Goal: Task Accomplishment & Management: Complete application form

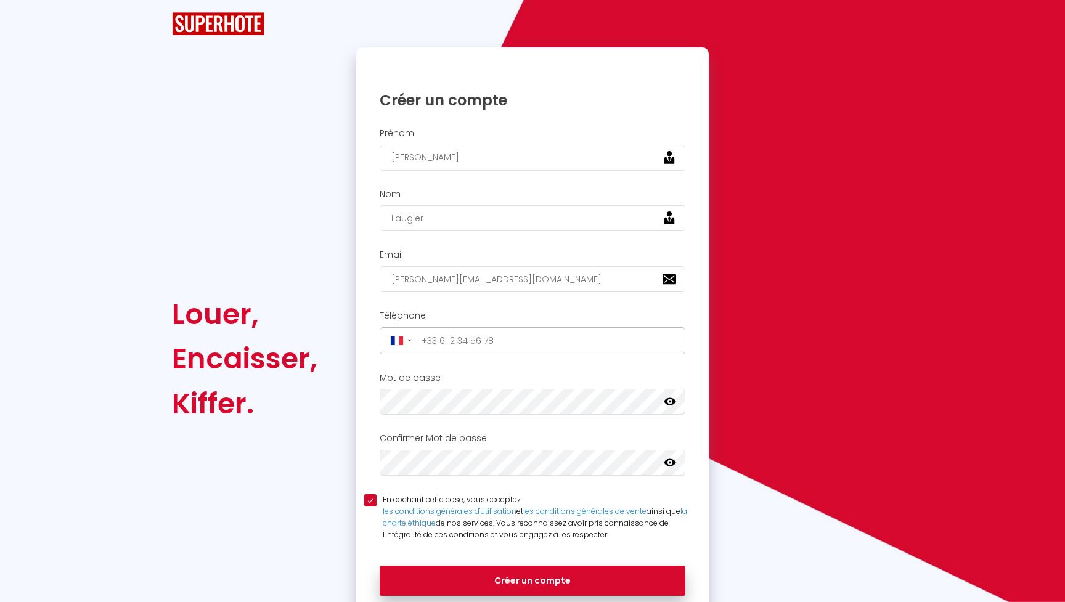
type input "[PERSON_NAME][EMAIL_ADDRESS][DOMAIN_NAME]"
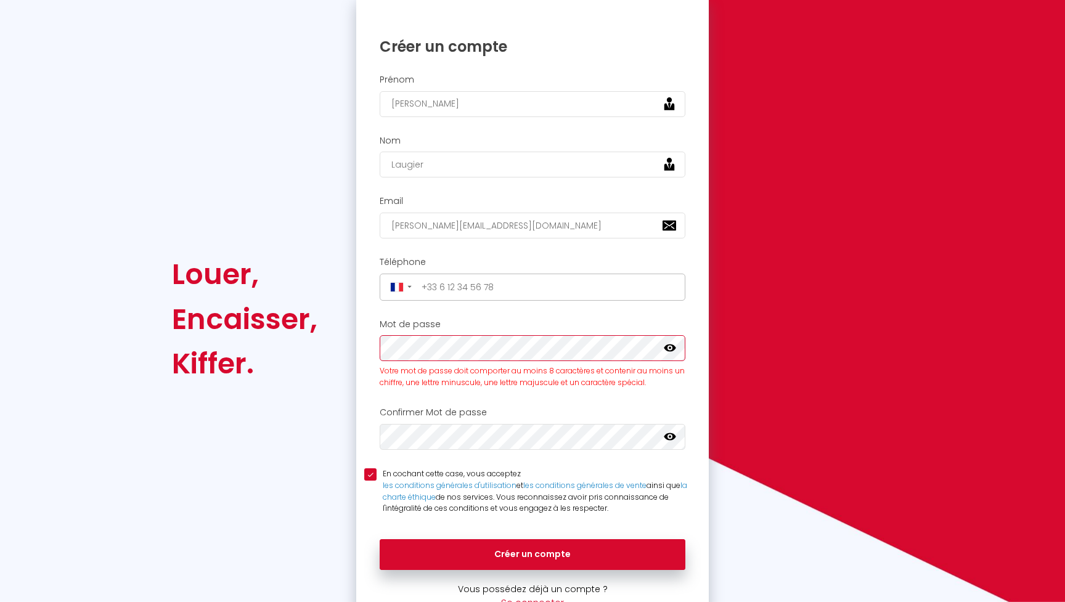
scroll to position [84, 0]
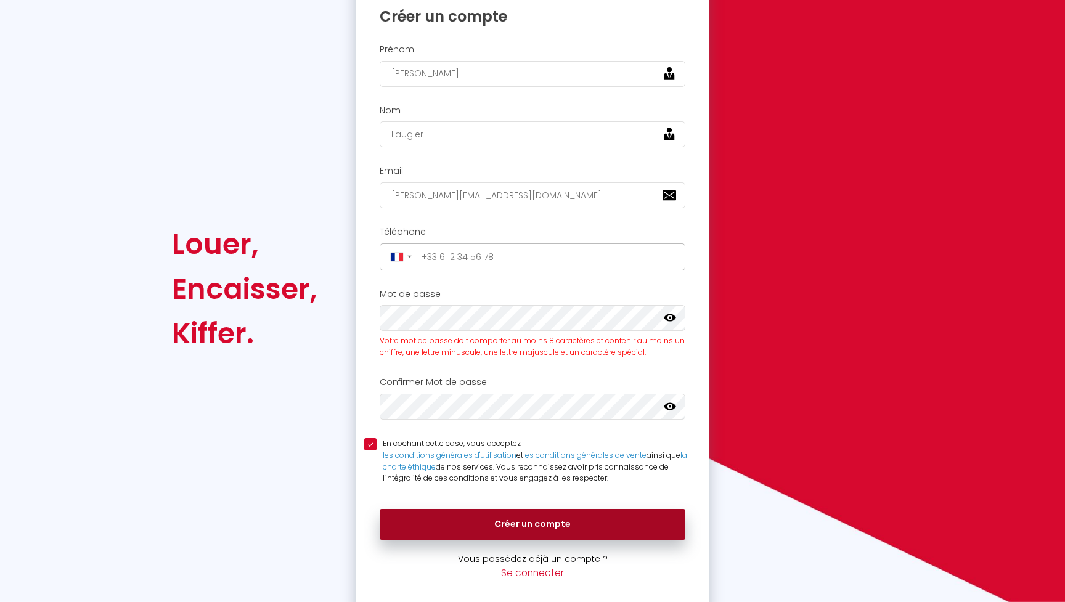
click at [404, 512] on button "Créer un compte" at bounding box center [533, 524] width 306 height 31
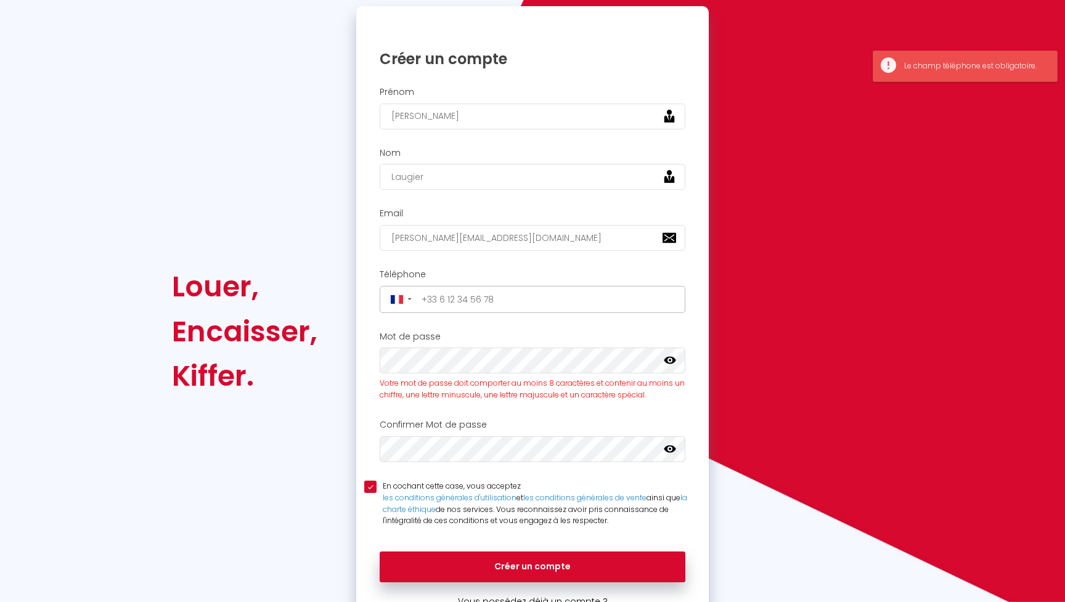
scroll to position [34, 0]
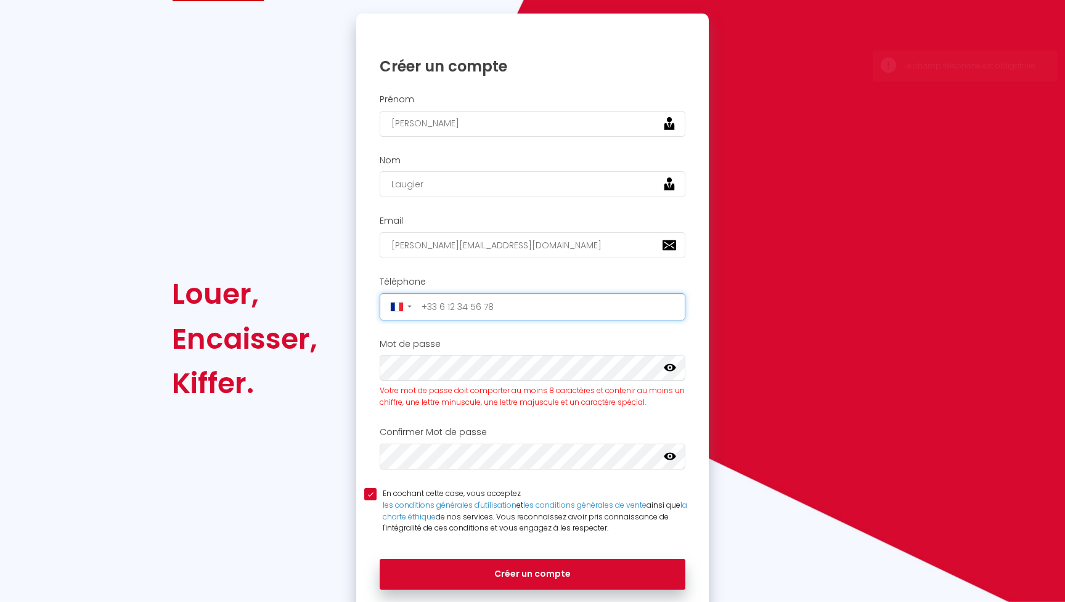
click at [498, 308] on input "tel" at bounding box center [549, 307] width 264 height 20
type input "[PHONE_NUMBER]"
click at [789, 156] on div "Louer, Encaisser, Kiffer. Veuillez créer votre compte Superhote depuis un ordin…" at bounding box center [532, 339] width 737 height 651
click at [494, 127] on input "[PERSON_NAME]" at bounding box center [533, 124] width 306 height 26
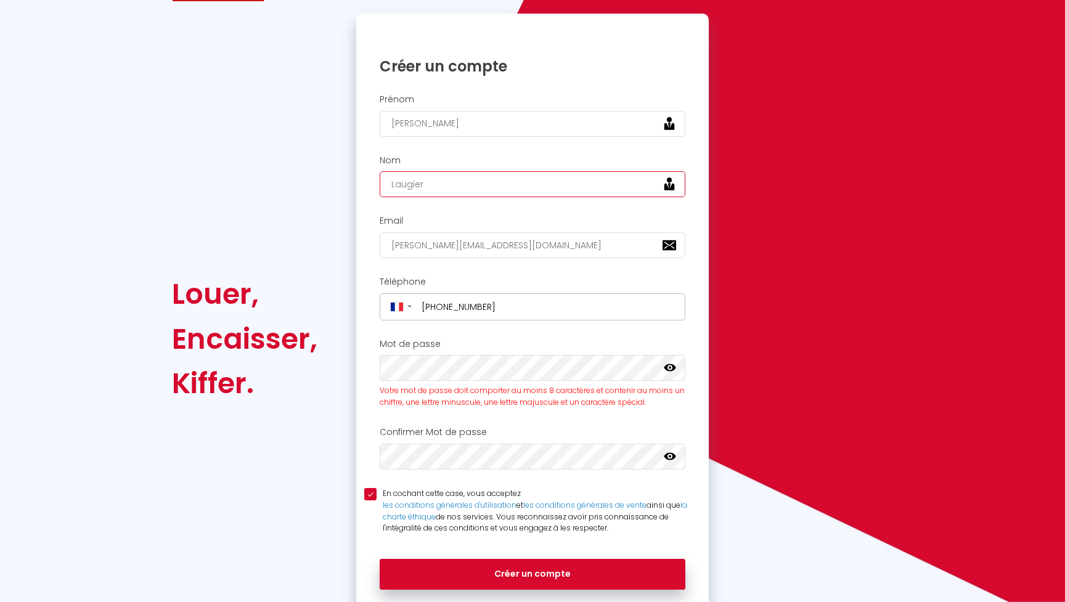
click at [463, 179] on input "Laugier" at bounding box center [533, 184] width 306 height 26
type input "J"
click at [491, 125] on input "[PERSON_NAME]" at bounding box center [533, 124] width 306 height 26
click at [478, 180] on input "text" at bounding box center [533, 184] width 306 height 26
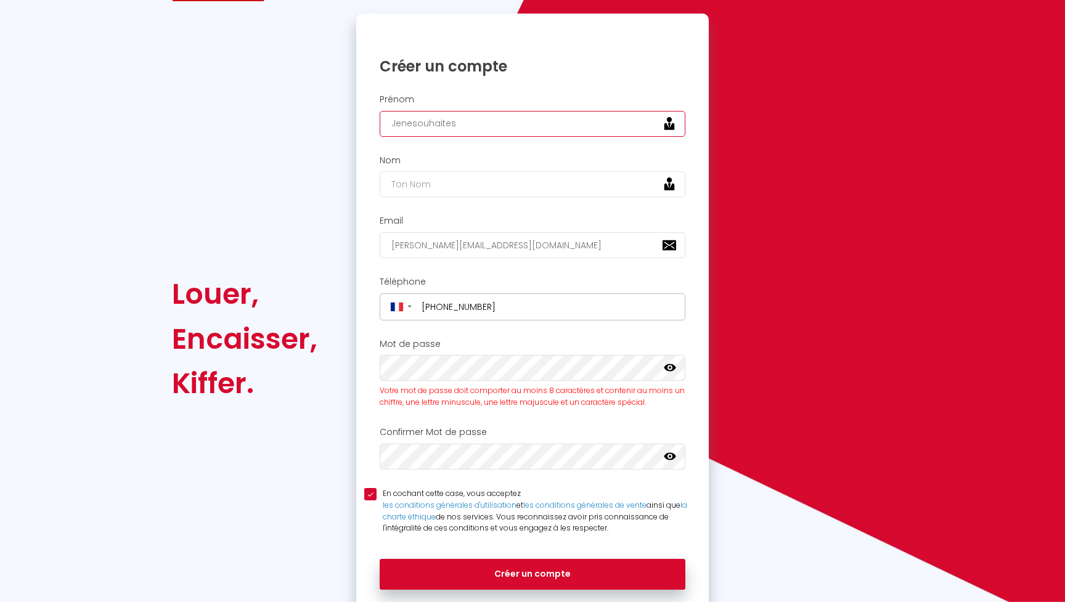
click at [496, 126] on input "Jenesouhaites" at bounding box center [533, 124] width 306 height 26
type input "Jenesouhaite"
click at [435, 195] on input "text" at bounding box center [533, 184] width 306 height 26
type input "Paslesdonner"
click at [512, 213] on div "Email [PERSON_NAME][EMAIL_ADDRESS][DOMAIN_NAME]" at bounding box center [532, 240] width 353 height 61
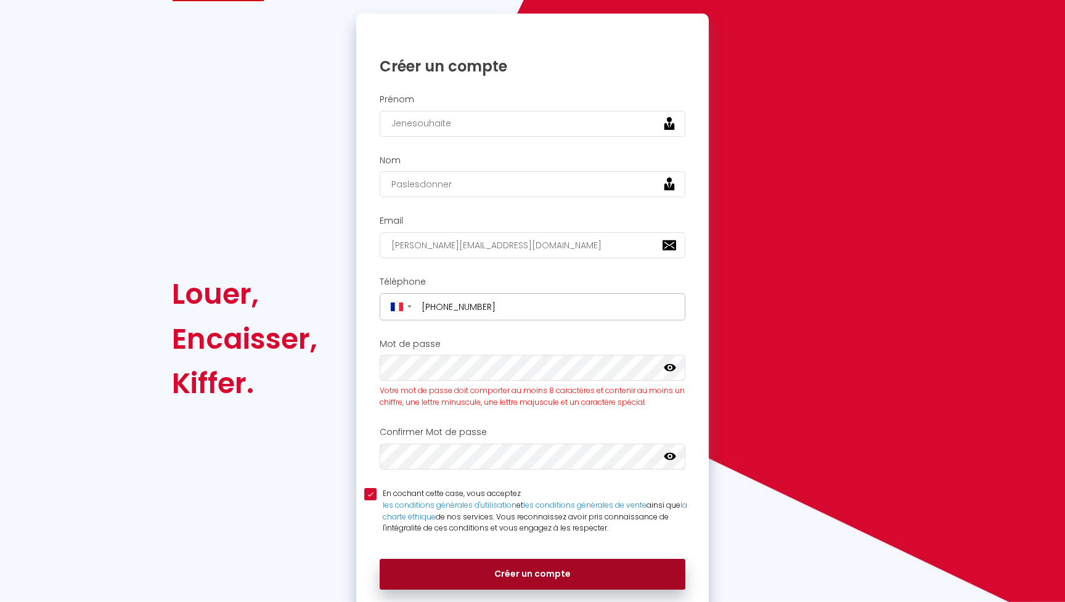
click at [493, 561] on button "Créer un compte" at bounding box center [533, 574] width 306 height 31
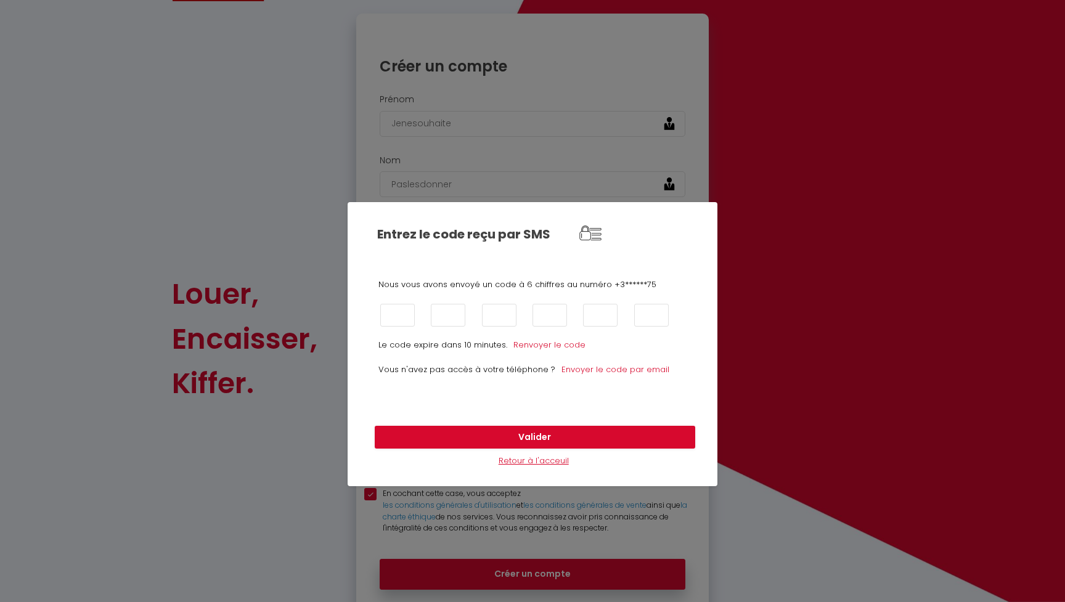
click at [539, 465] on link "Retour à l'acceuil" at bounding box center [534, 461] width 70 height 12
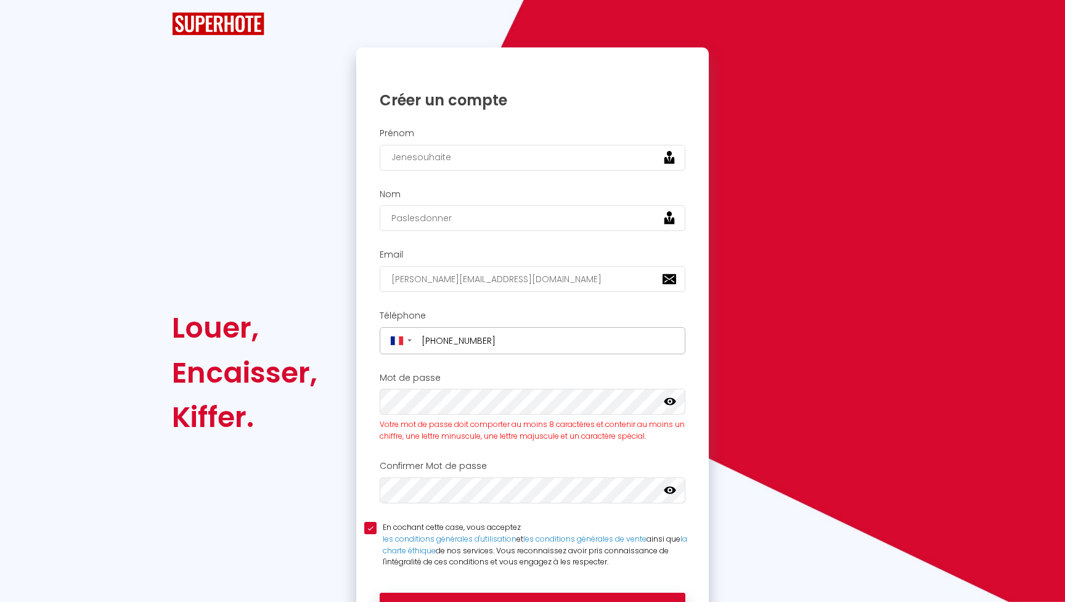
scroll to position [0, 0]
click at [254, 413] on div "Kiffer." at bounding box center [245, 417] width 146 height 44
